Goal: Transaction & Acquisition: Purchase product/service

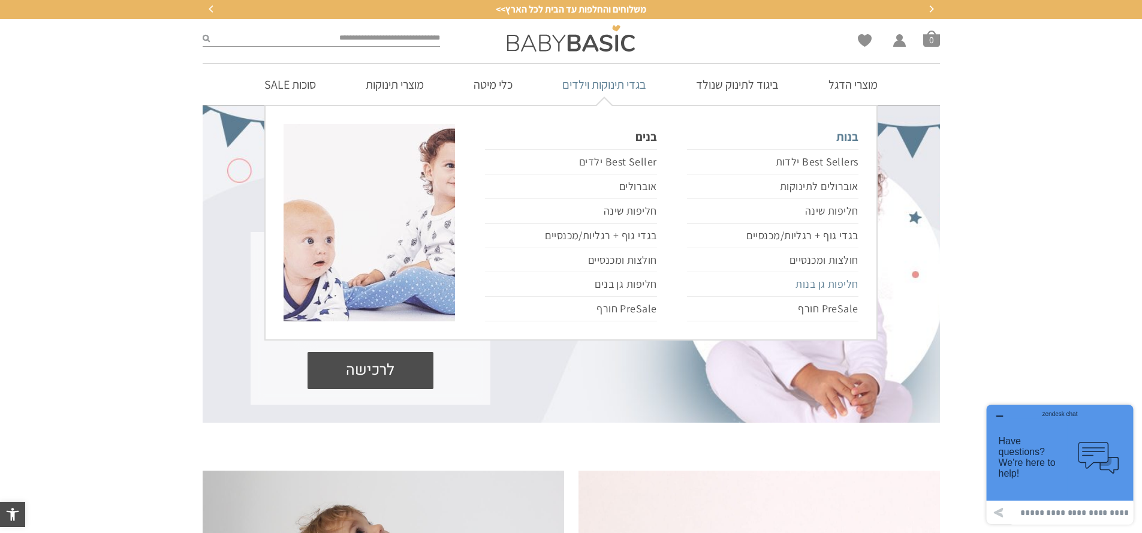
click at [846, 287] on link "חליפות גן בנות" at bounding box center [772, 284] width 171 height 25
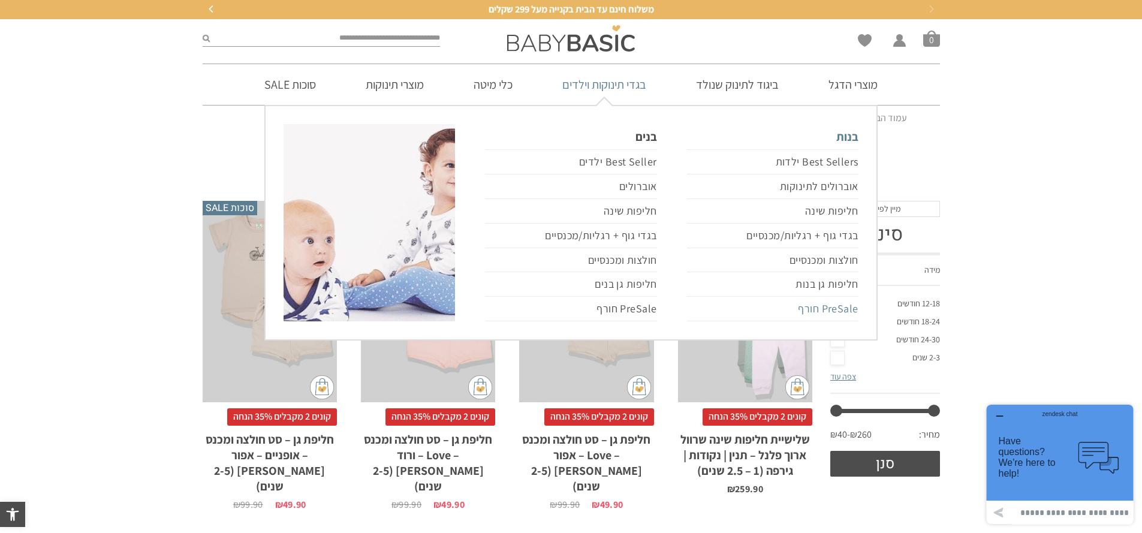
click at [839, 312] on link "PreSale חורף" at bounding box center [772, 309] width 171 height 25
click at [839, 302] on link "PreSale חורף" at bounding box center [772, 309] width 171 height 25
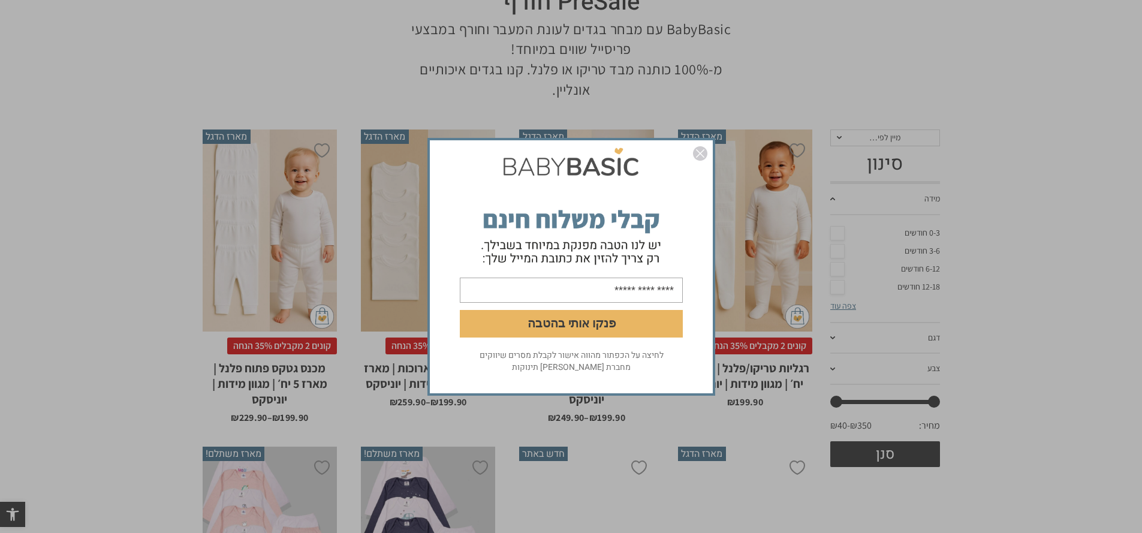
scroll to position [240, 0]
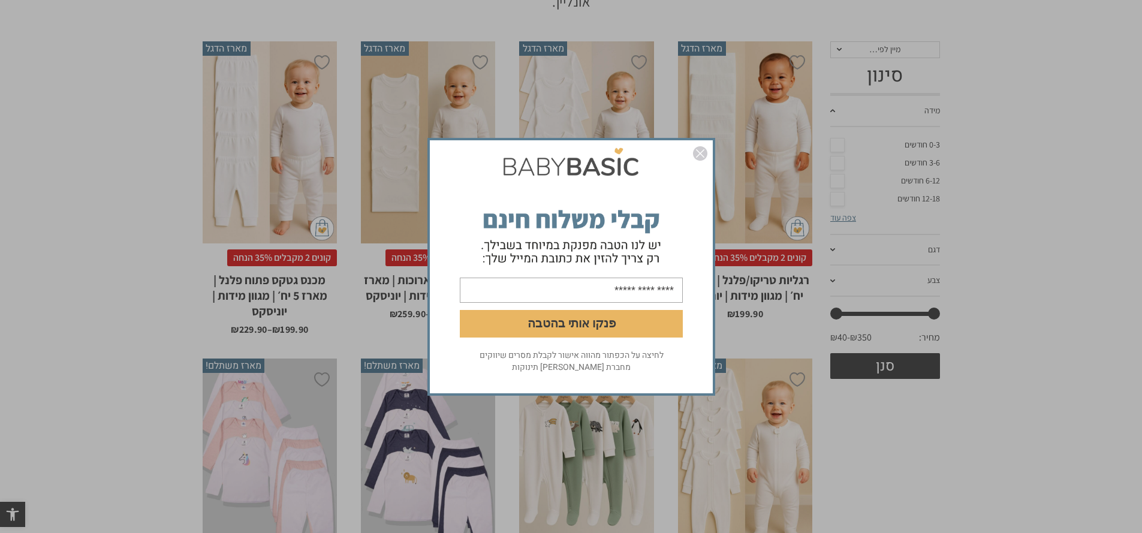
click at [980, 492] on div "פנקו אותי בהטבה לחיצה על הכפתור מהווה אישור לקבלת מסרים שיווקים מחברת [PERSON_N…" at bounding box center [571, 266] width 1142 height 533
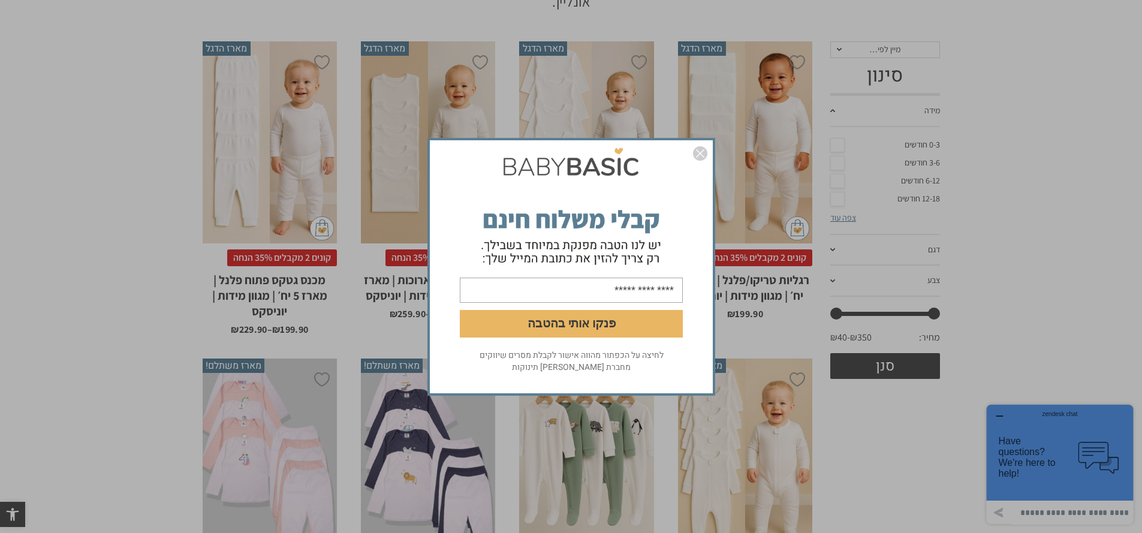
click at [706, 154] on img "סגור" at bounding box center [700, 153] width 14 height 14
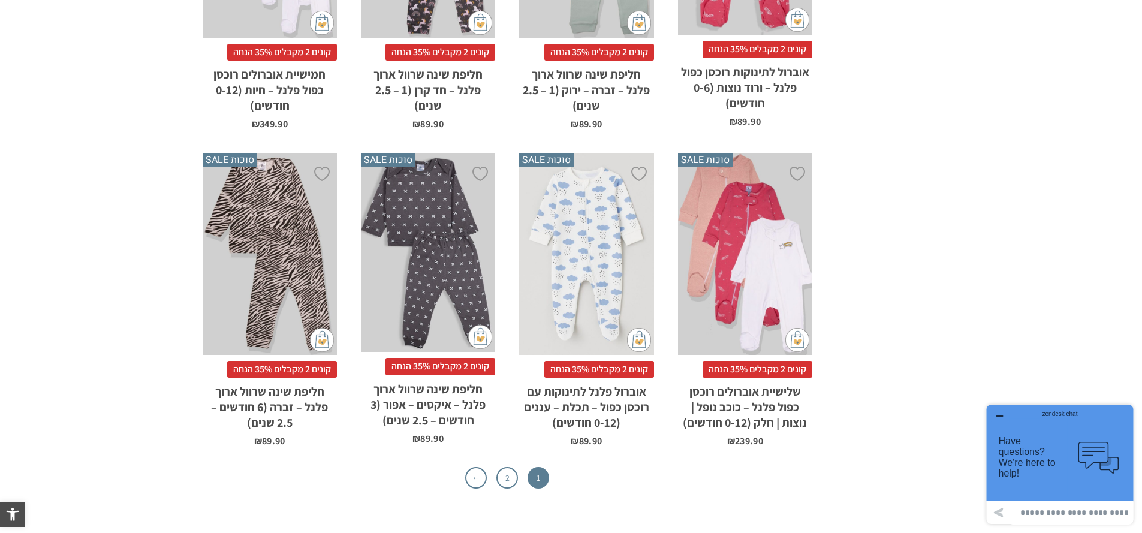
scroll to position [3957, 0]
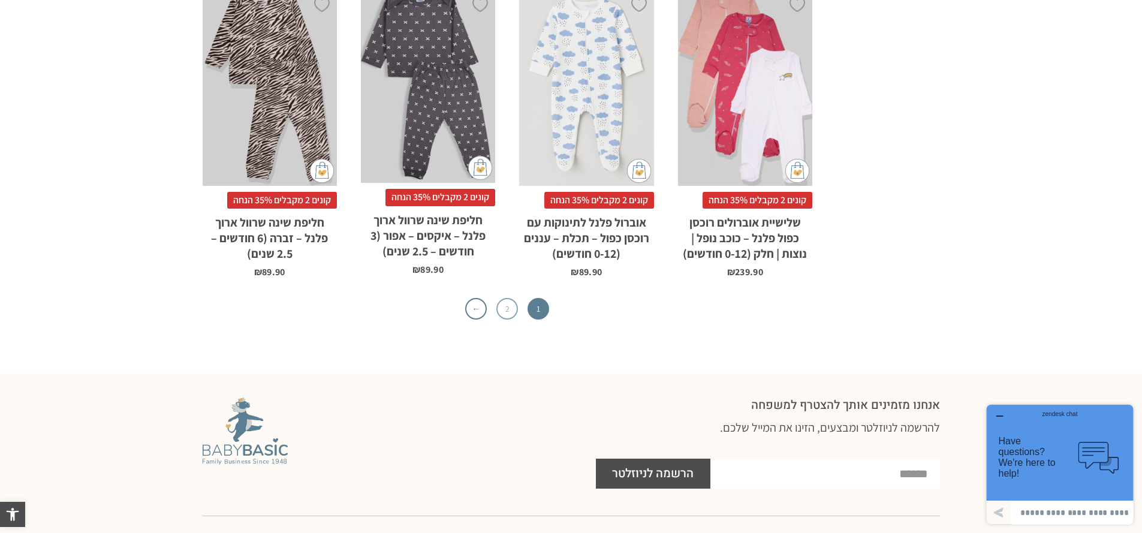
click at [512, 298] on link "2" at bounding box center [507, 309] width 22 height 22
click at [504, 298] on link "2" at bounding box center [507, 309] width 22 height 22
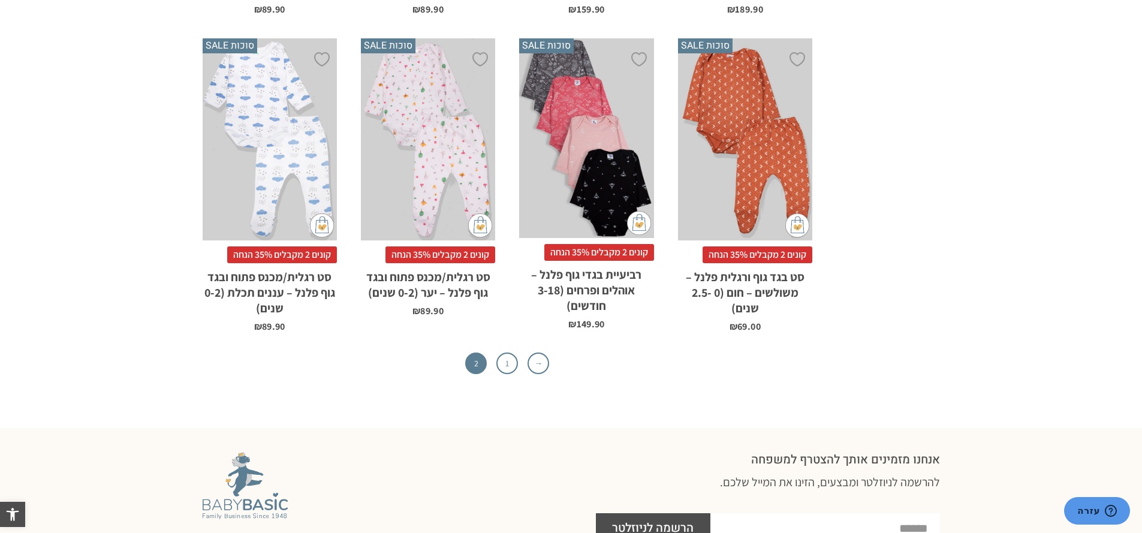
scroll to position [3777, 0]
